Goal: Task Accomplishment & Management: Manage account settings

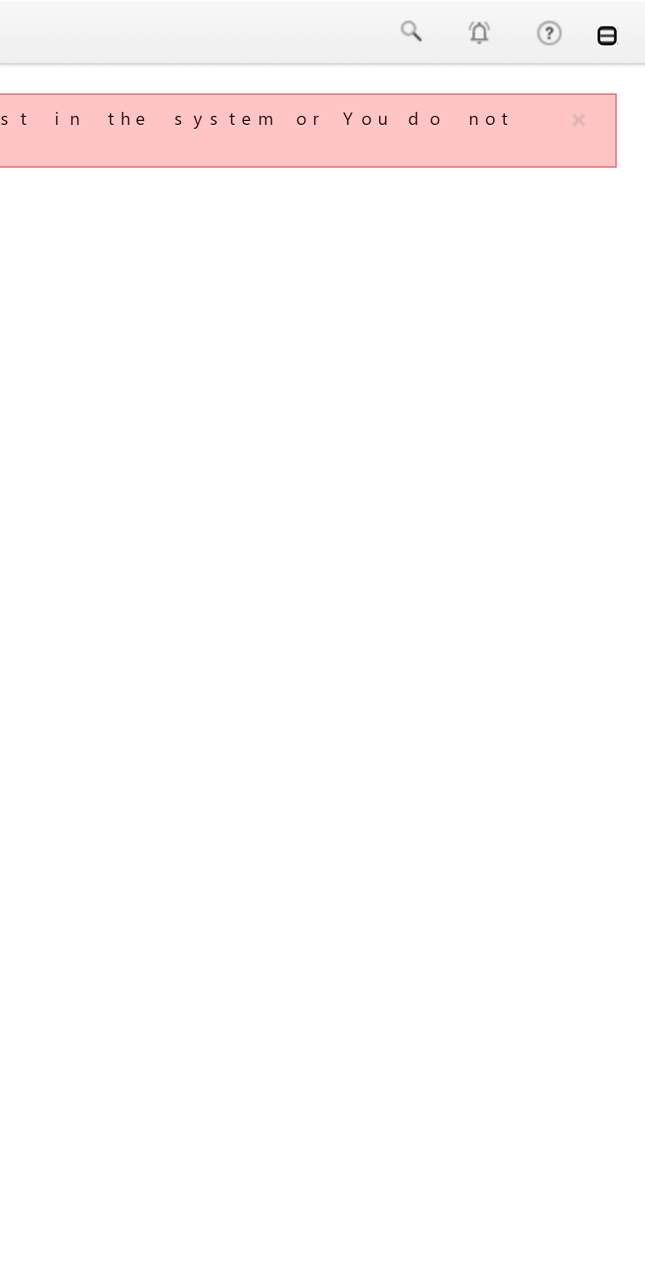
click at [628, 13] on link at bounding box center [626, 17] width 11 height 11
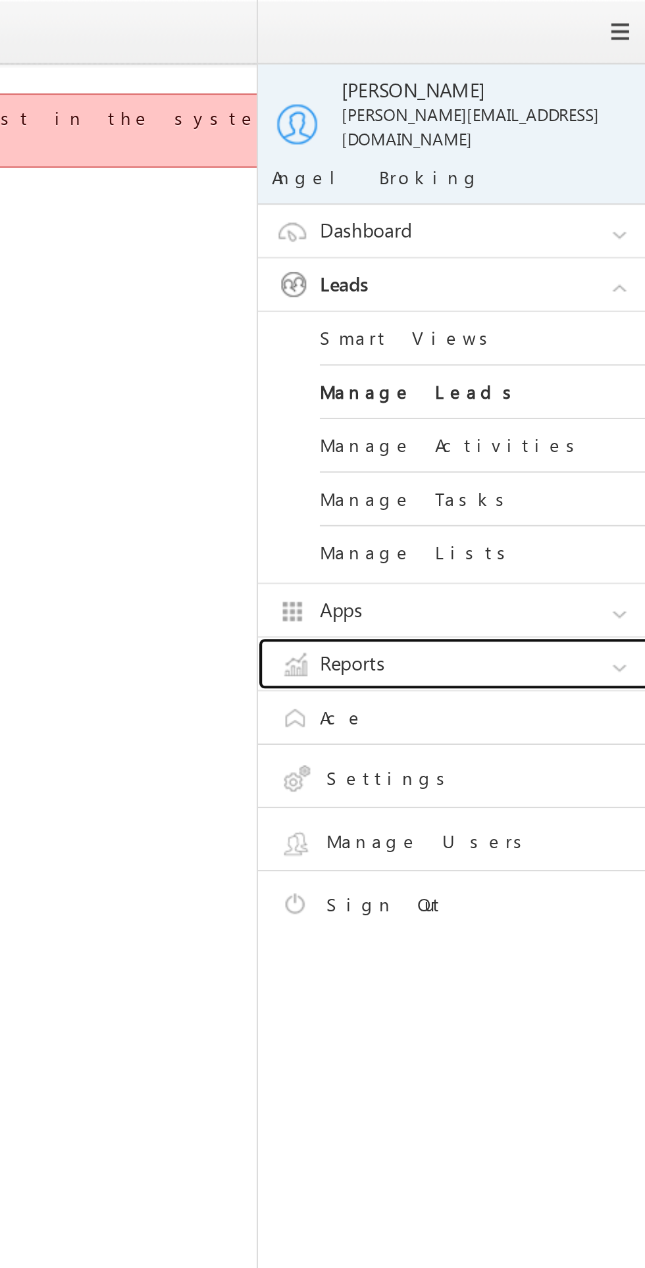
click at [531, 310] on link "Reports" at bounding box center [557, 317] width 197 height 25
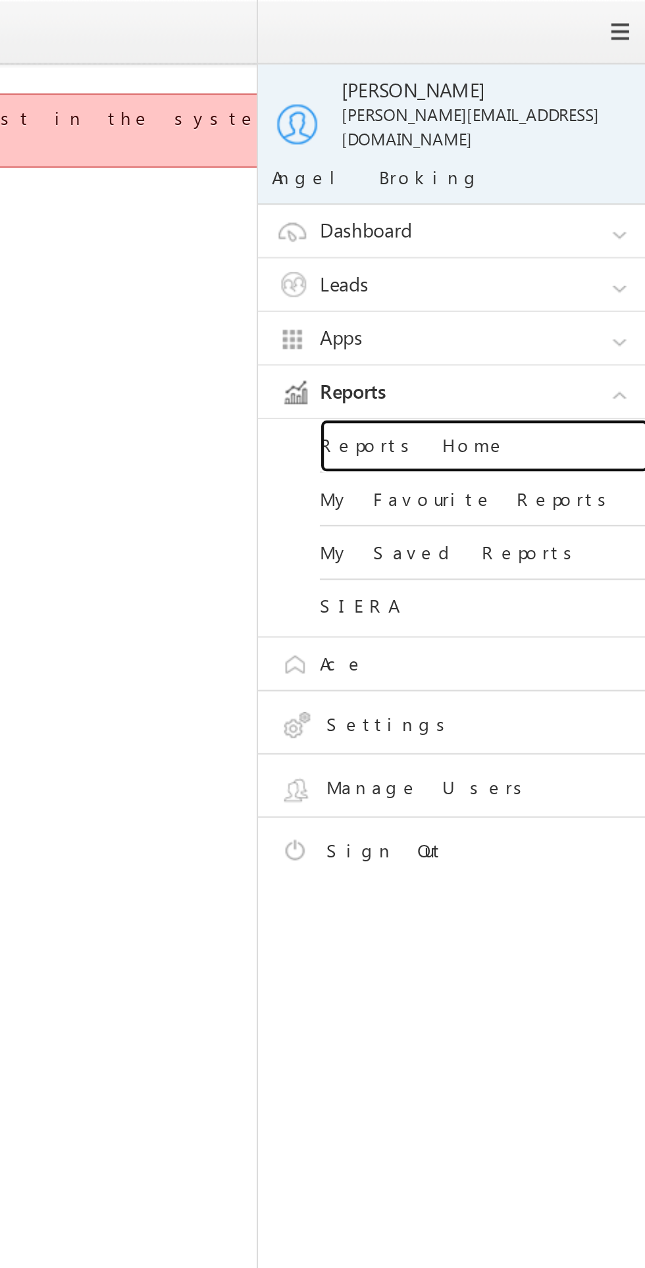
click at [539, 204] on link "Reports Home" at bounding box center [568, 214] width 158 height 26
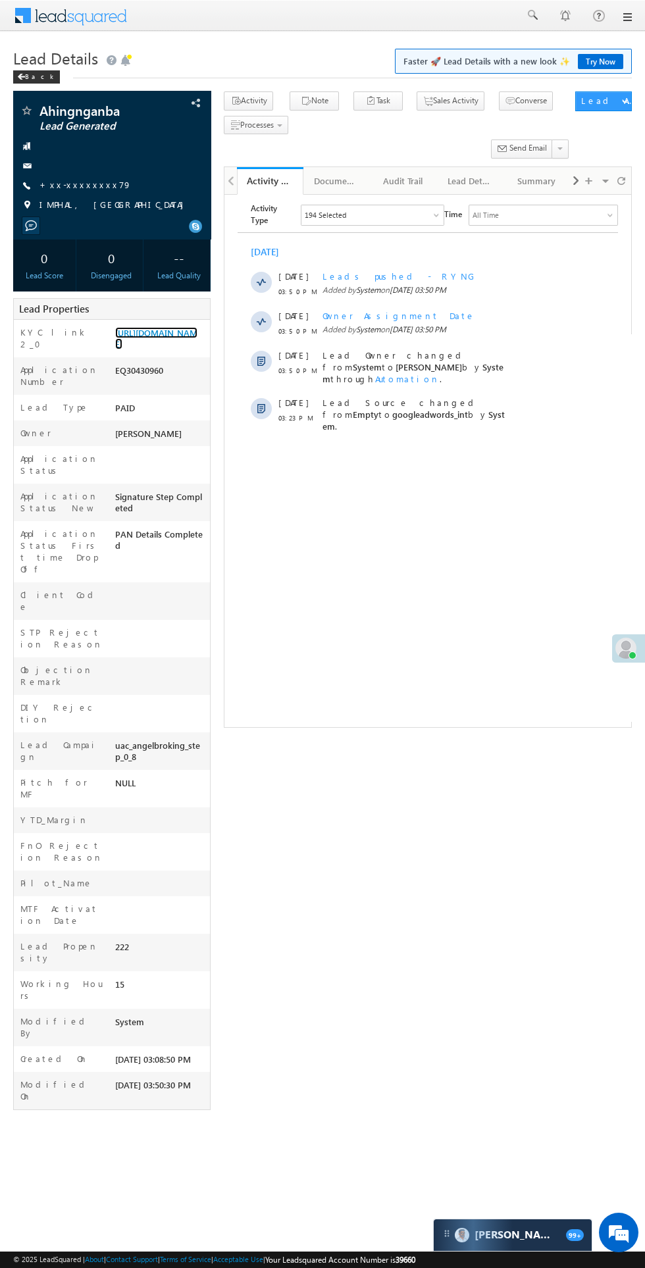
click at [162, 344] on link "https://angelbroking1-pk3em7sa.customui-test.leadsquared.com?leadId=2e5548e8-19…" at bounding box center [156, 338] width 82 height 22
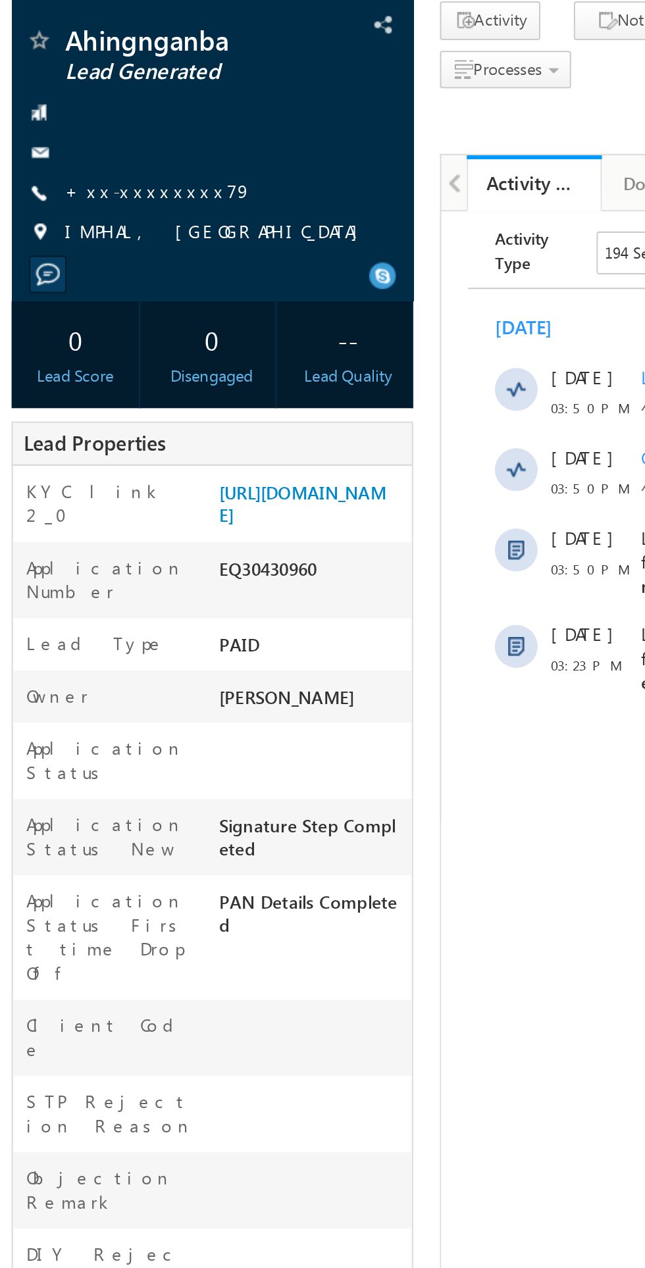
click at [72, 184] on link "+xx-xxxxxxxx79" at bounding box center [85, 184] width 92 height 11
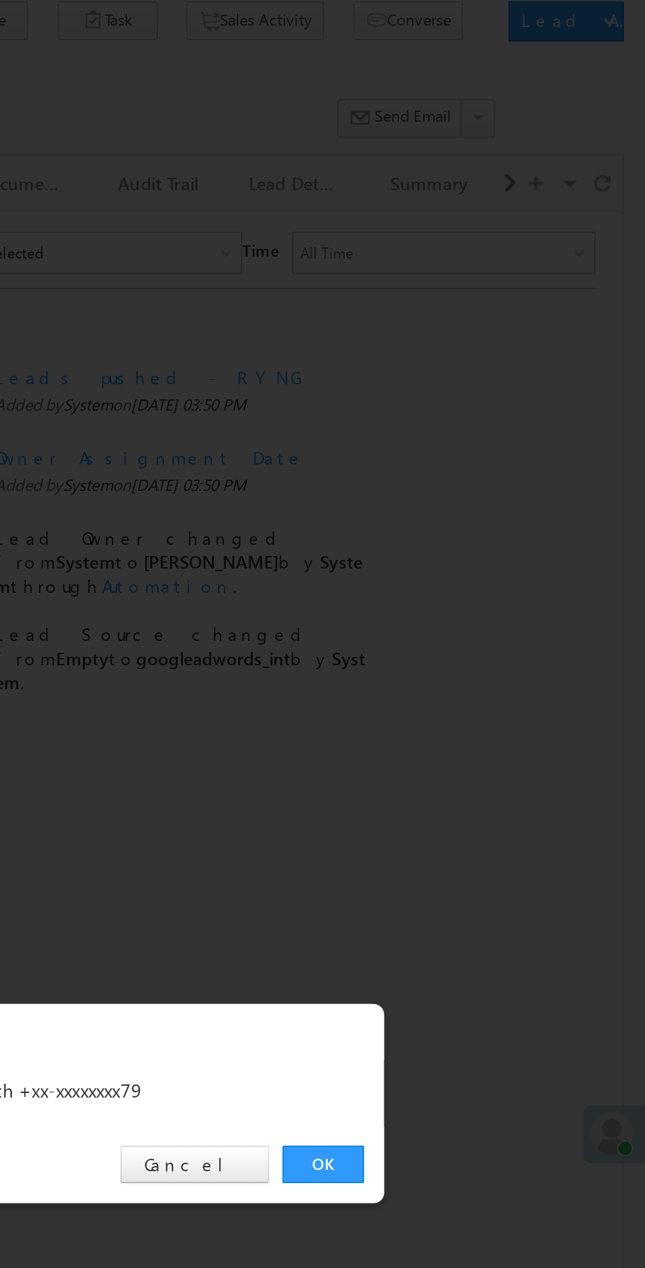
click at [489, 664] on link "OK" at bounding box center [484, 663] width 40 height 18
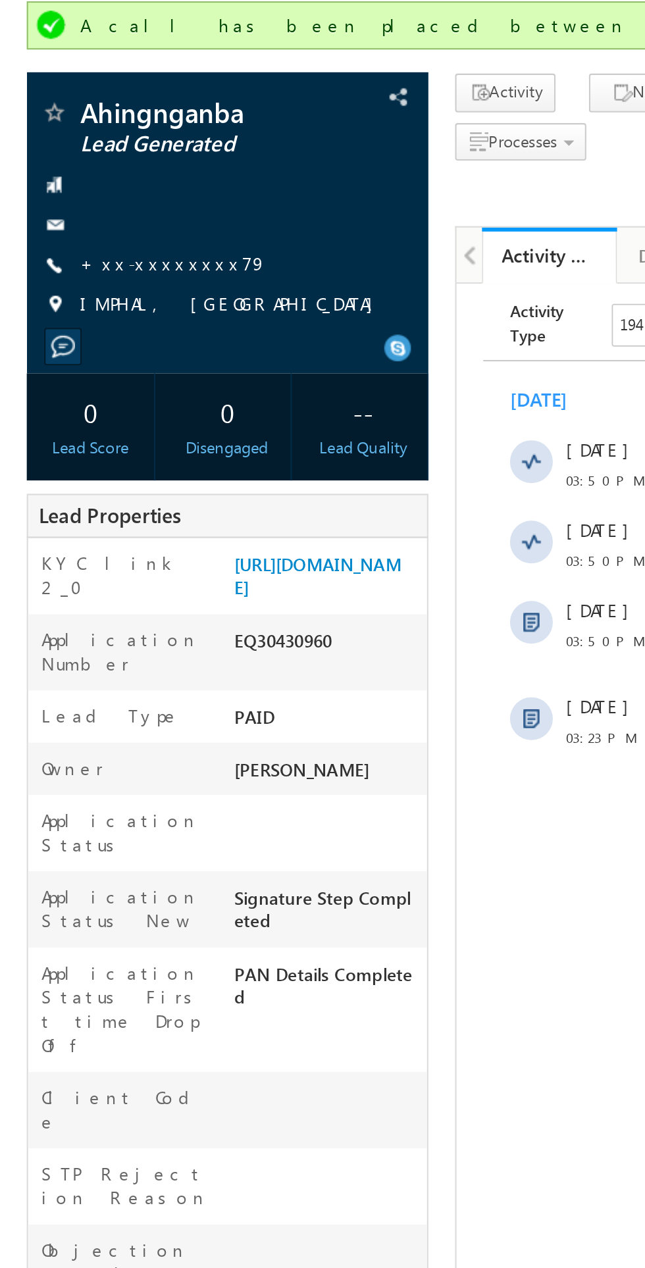
click at [73, 218] on link "+xx-xxxxxxxx79" at bounding box center [85, 219] width 92 height 11
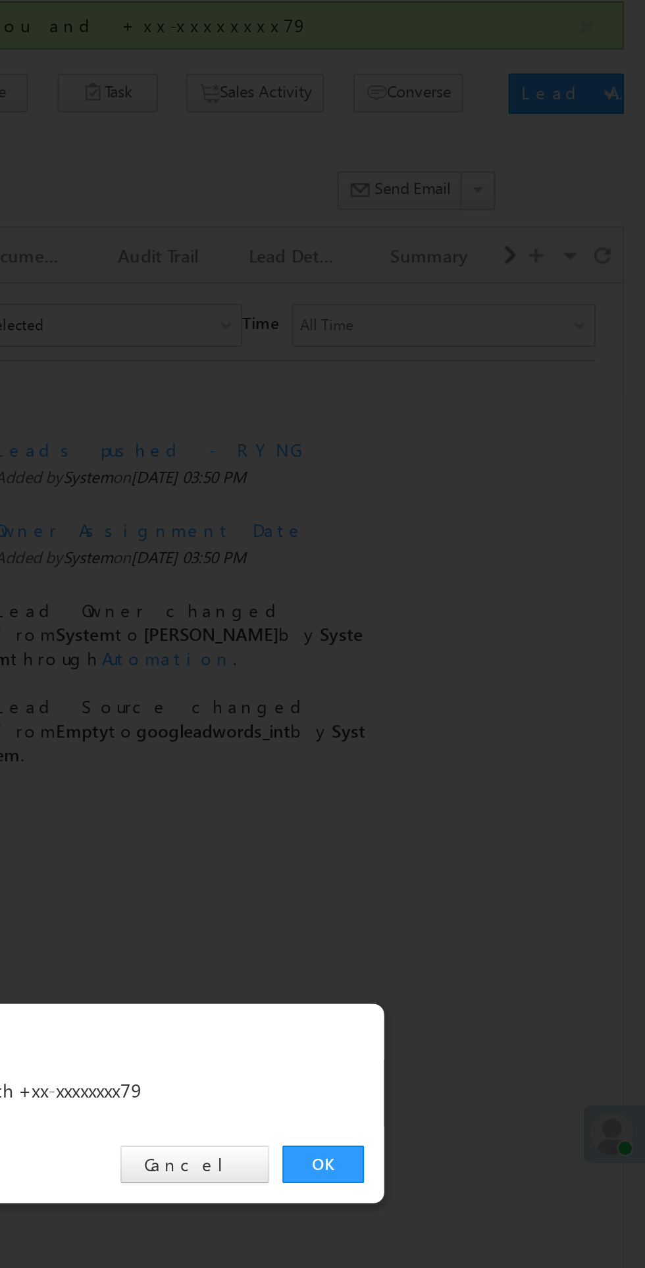
click at [490, 668] on link "OK" at bounding box center [484, 663] width 40 height 18
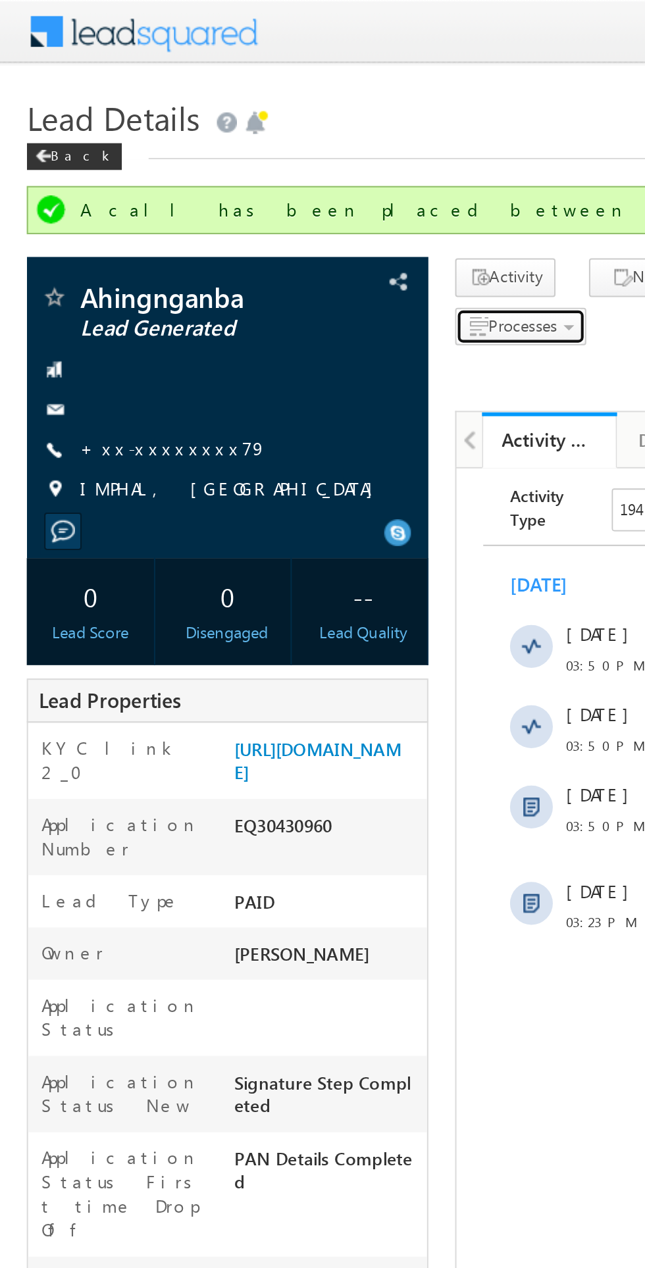
click at [262, 163] on span "Processes" at bounding box center [257, 160] width 34 height 10
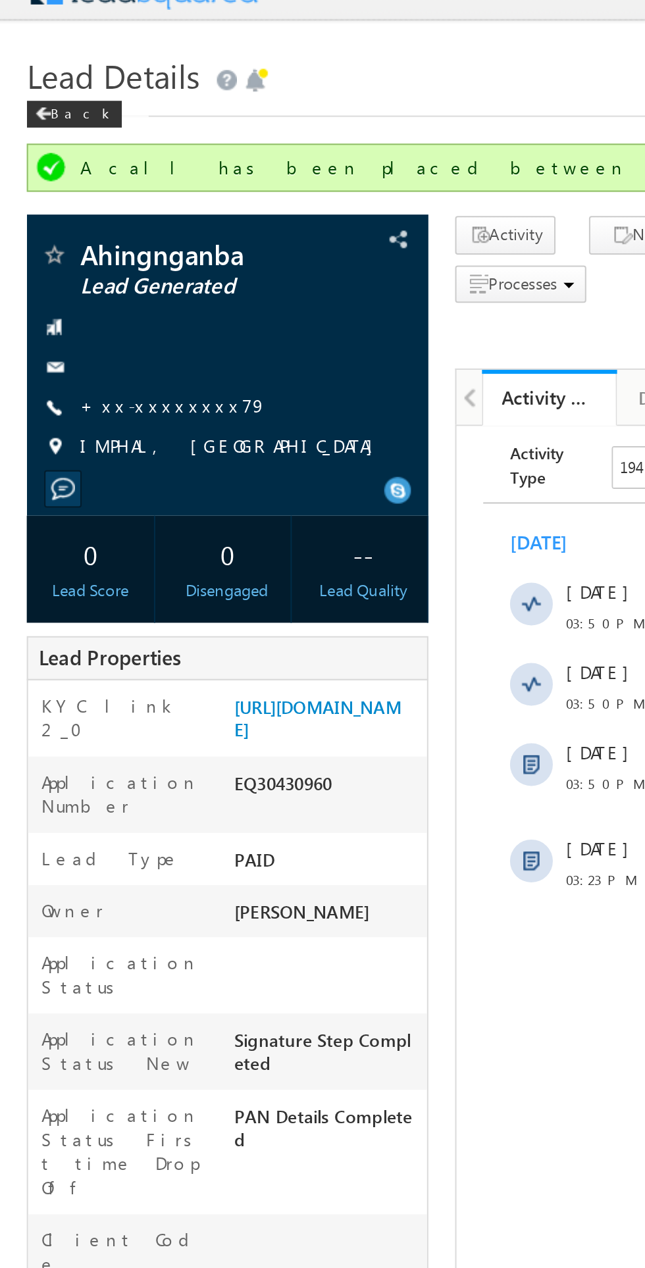
click at [79, 393] on div "KYC link 2_0 https://angelbroking1-pk3em7sa.customui-test.leadsquared.com?leadI…" at bounding box center [112, 373] width 196 height 37
click at [151, 204] on div at bounding box center [112, 201] width 184 height 13
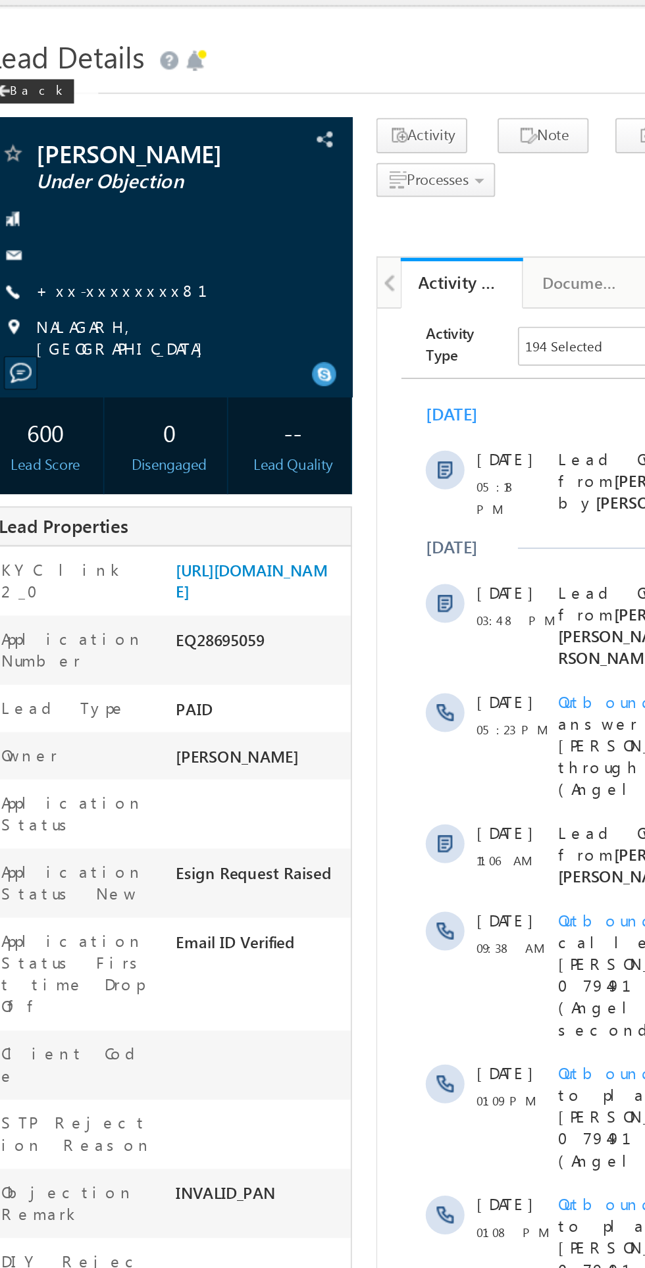
click at [76, 183] on link "+xx-xxxxxxxx81" at bounding box center [93, 184] width 109 height 11
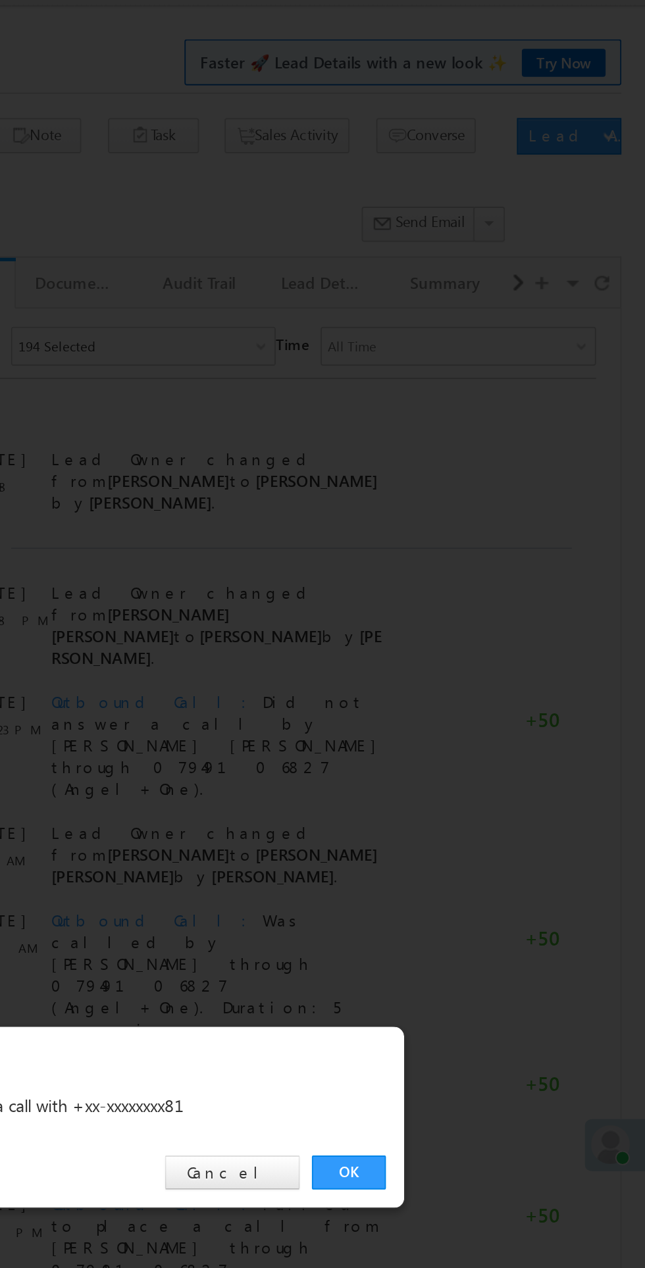
click at [482, 658] on link "OK" at bounding box center [484, 663] width 40 height 18
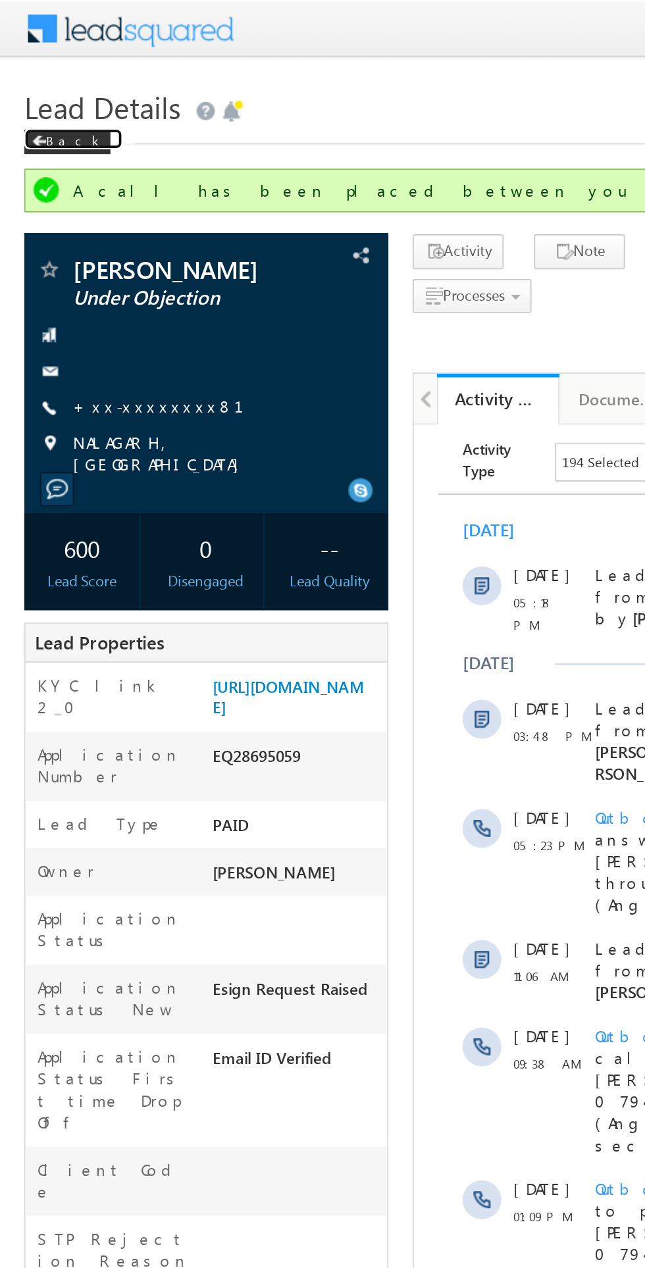
click at [21, 77] on span at bounding box center [21, 77] width 8 height 7
